Goal: Check status: Check status

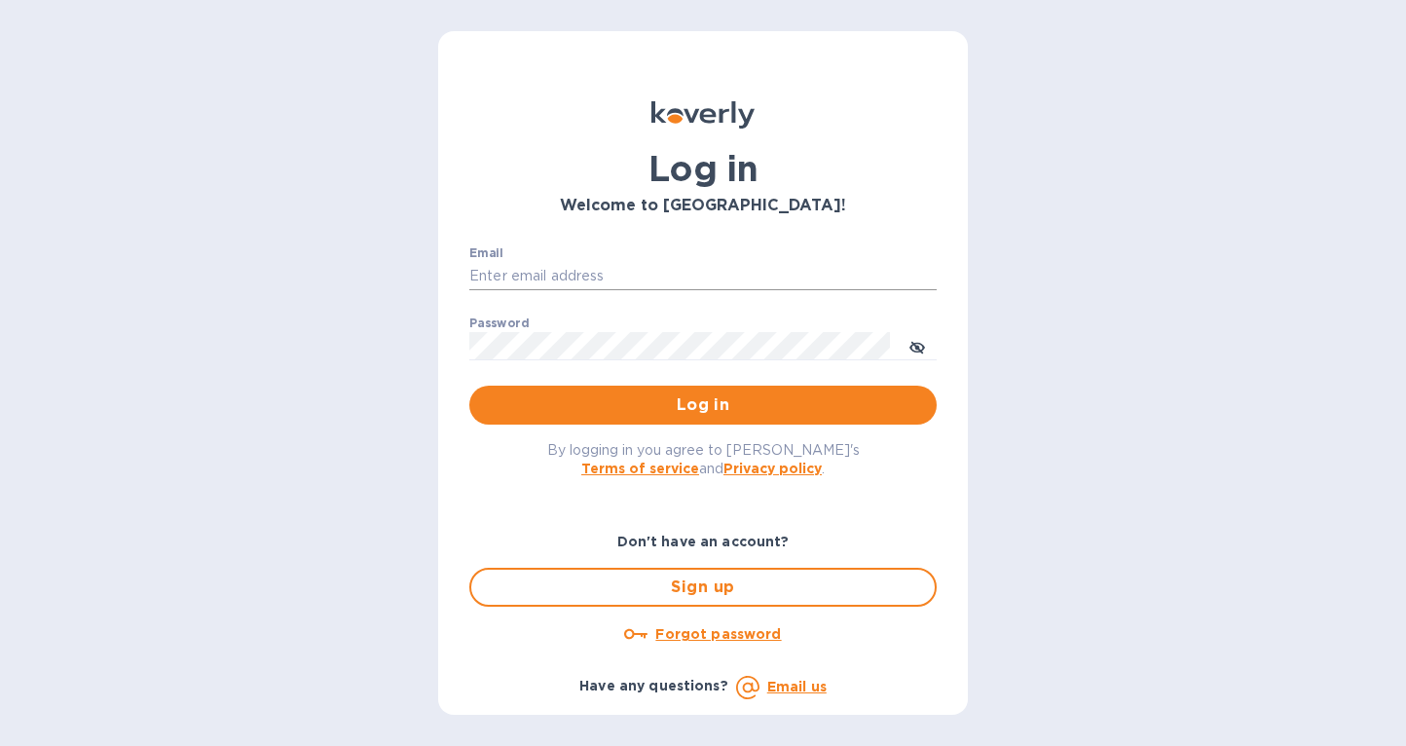
type input "stephan@winemonger.com"
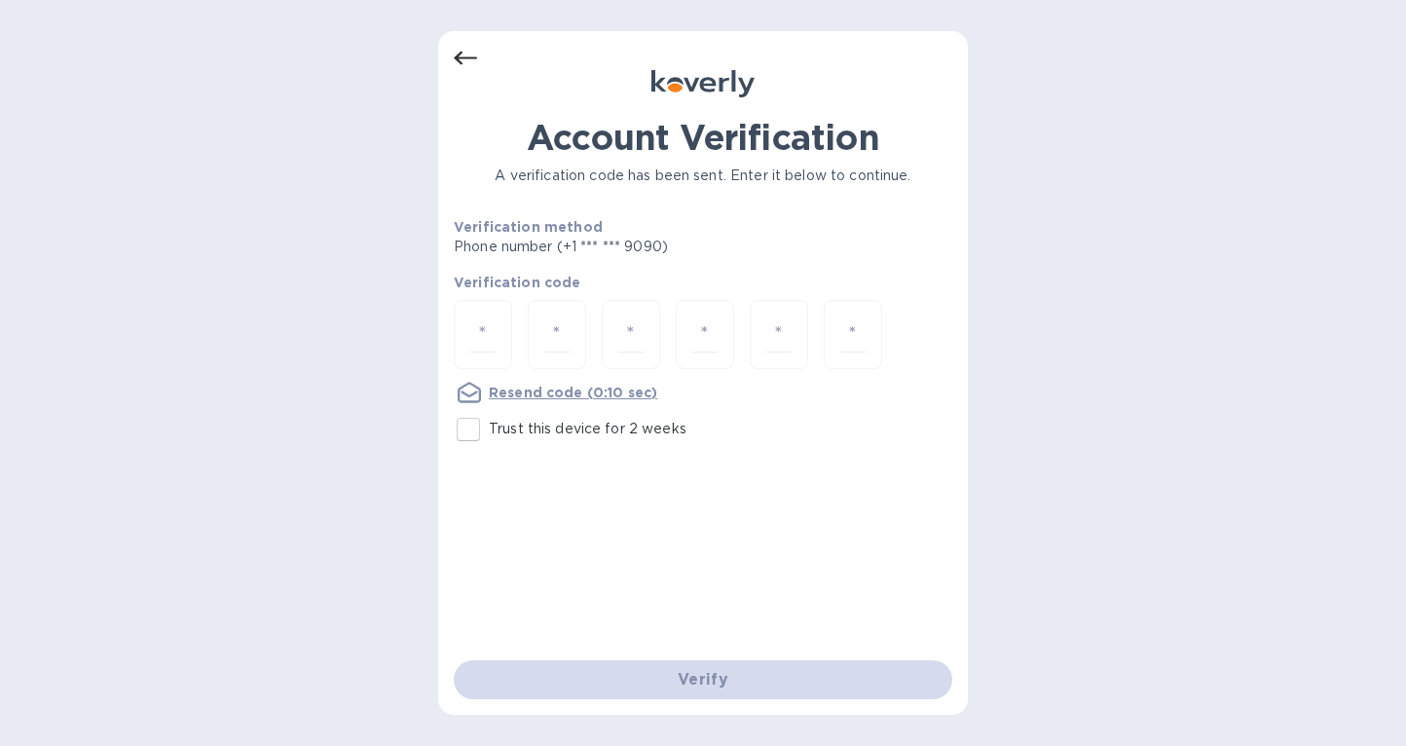
click at [467, 435] on input "Trust this device for 2 weeks" at bounding box center [468, 429] width 41 height 41
checkbox input "true"
click at [482, 346] on input "number" at bounding box center [482, 335] width 25 height 36
click at [483, 346] on input "number" at bounding box center [482, 335] width 25 height 36
type input "7"
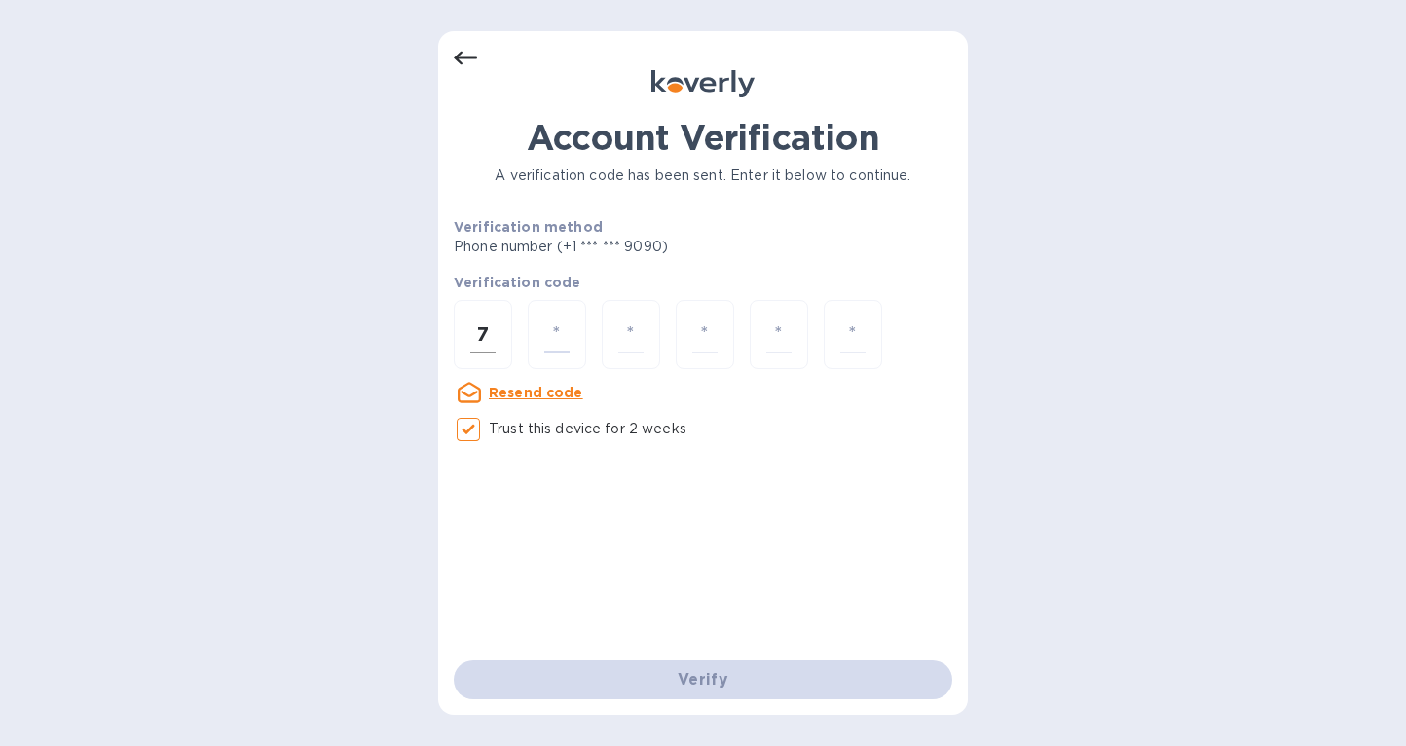
type input "3"
type input "2"
type input "1"
type input "0"
type input "3"
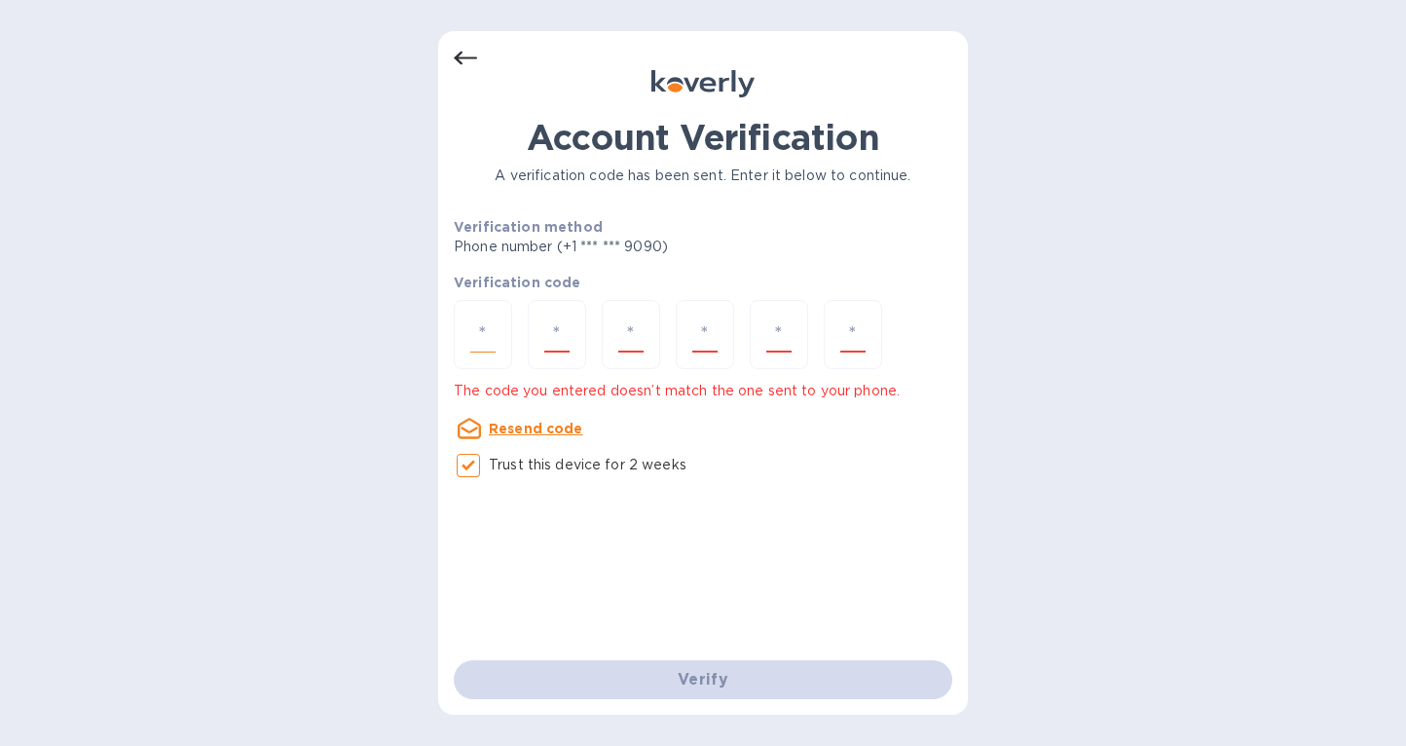
click at [475, 335] on input "number" at bounding box center [482, 335] width 25 height 36
type input "7"
type input "3"
type input "2"
type input "1"
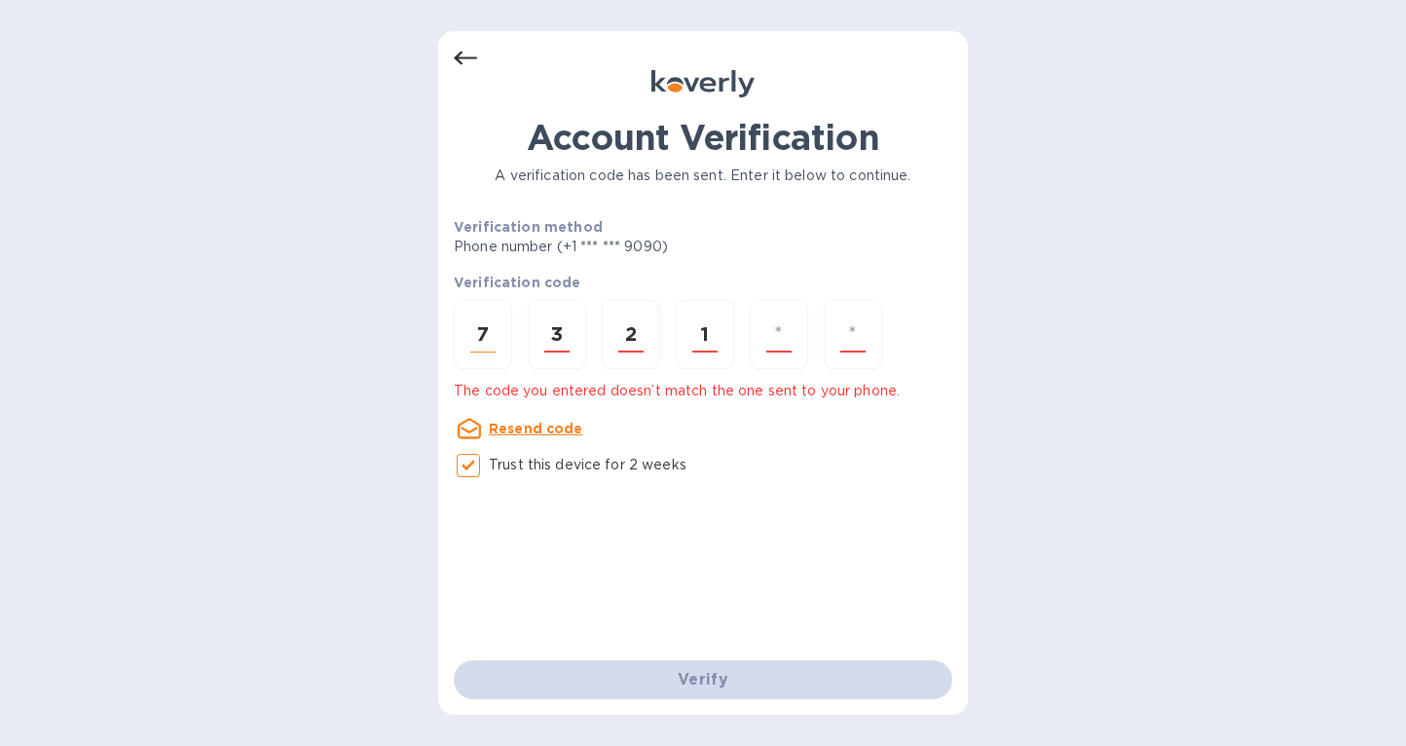
type input "9"
type input "3"
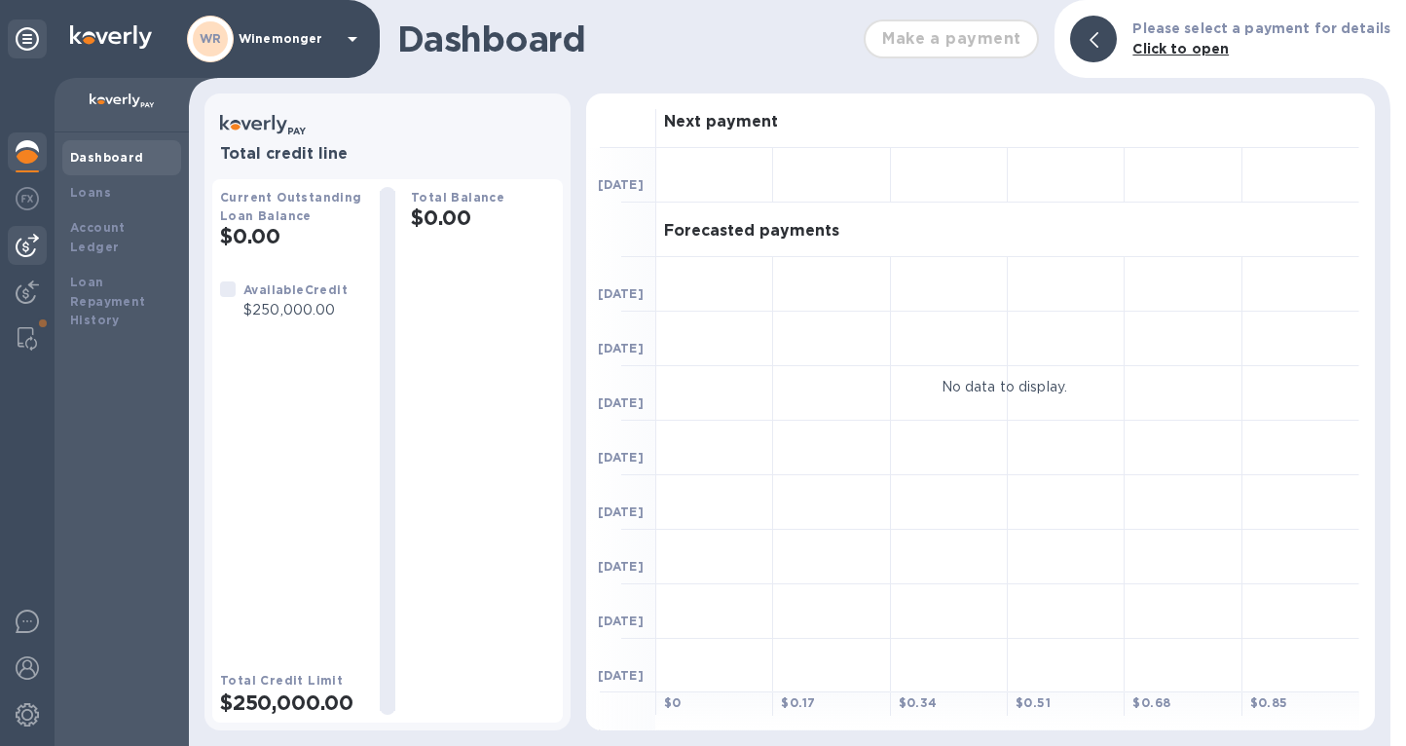
click at [14, 236] on div at bounding box center [27, 245] width 39 height 39
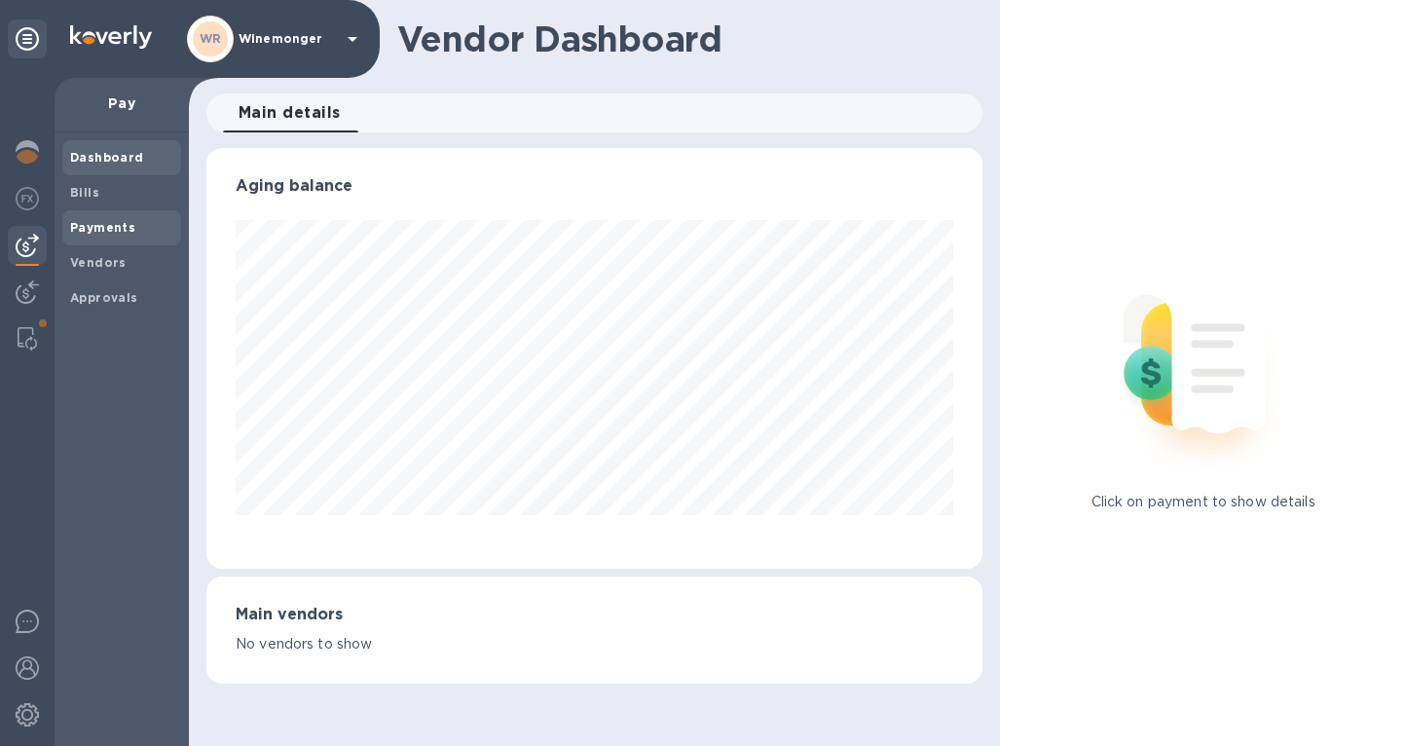
scroll to position [421, 776]
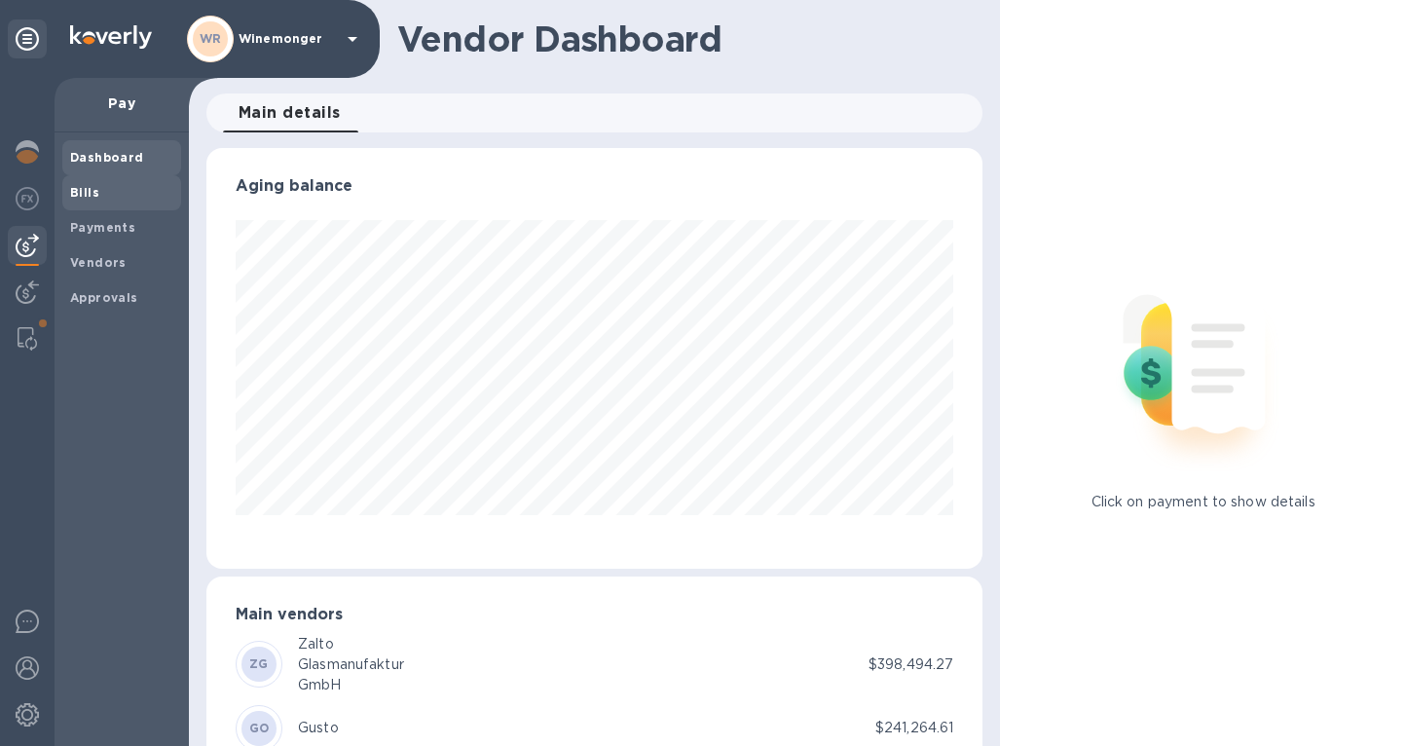
click at [94, 198] on b "Bills" at bounding box center [84, 192] width 29 height 15
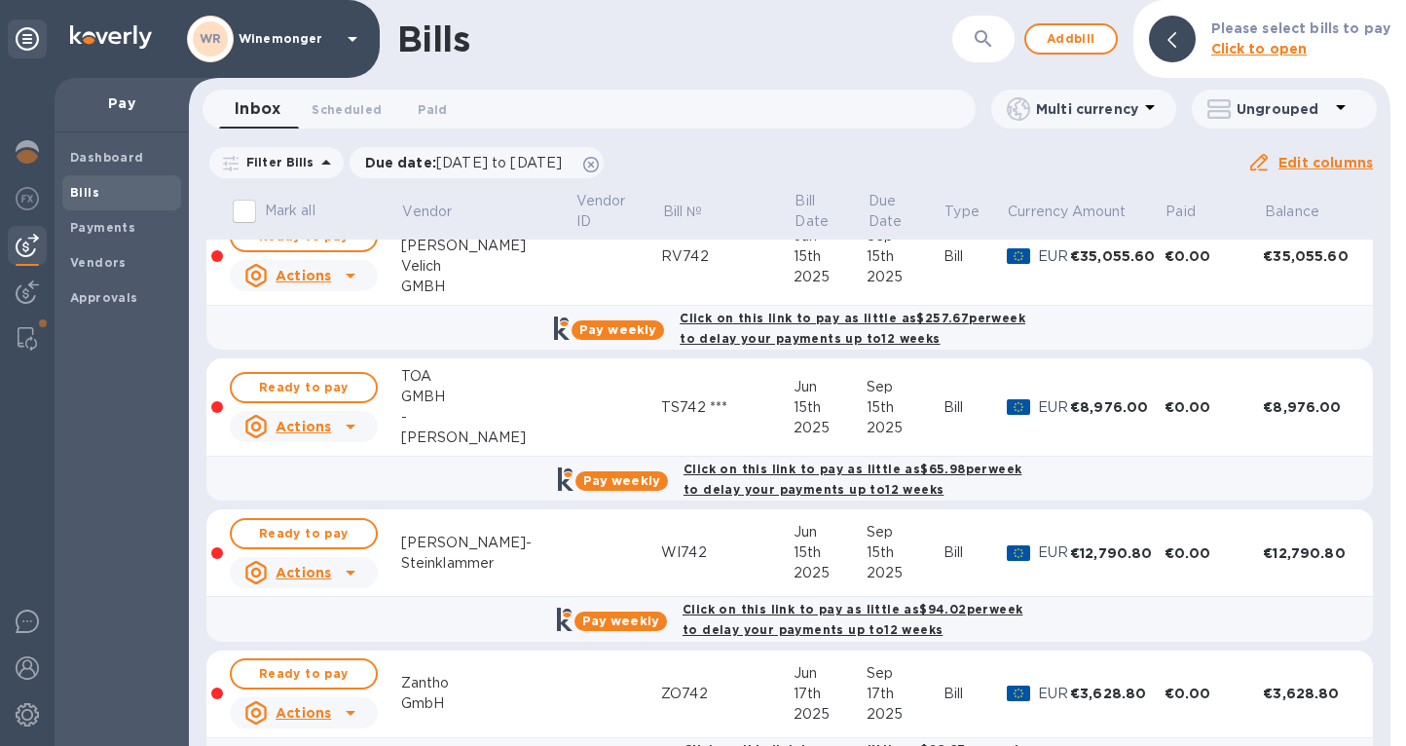
scroll to position [1041, 0]
